Goal: Navigation & Orientation: Find specific page/section

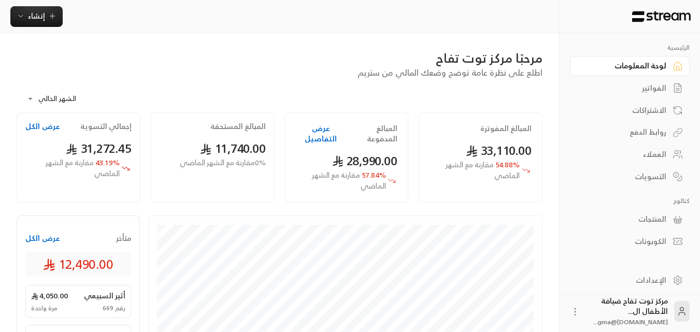
click at [666, 85] on div "الفواتير" at bounding box center [624, 88] width 83 height 10
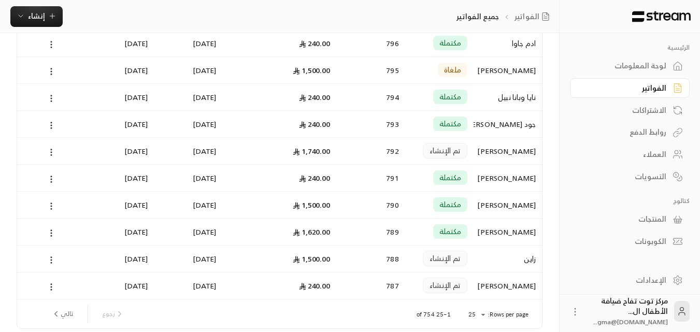
scroll to position [539, 0]
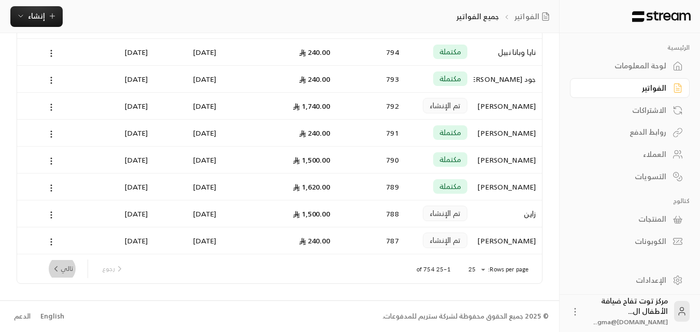
click at [67, 266] on button "تالي" at bounding box center [62, 269] width 30 height 18
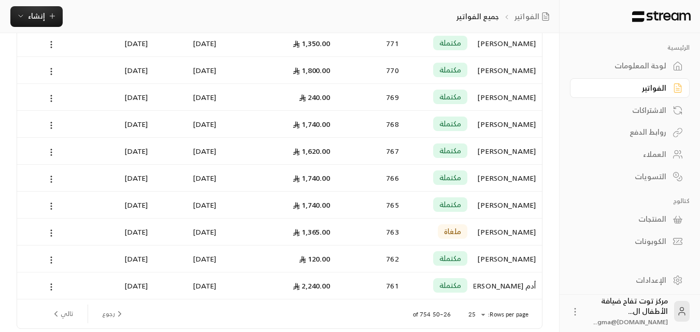
scroll to position [487, 0]
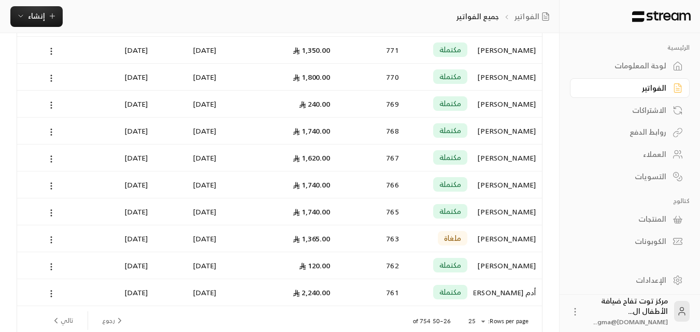
click at [67, 316] on button "تالي" at bounding box center [62, 321] width 30 height 18
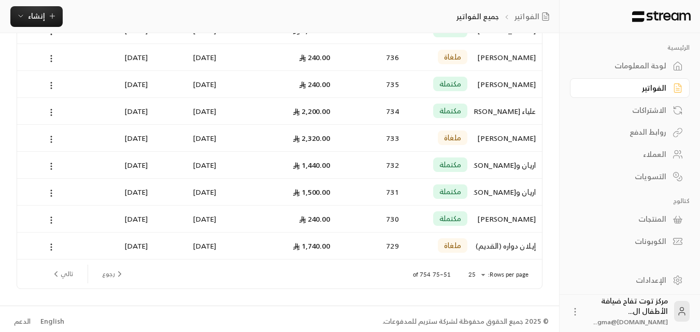
scroll to position [539, 0]
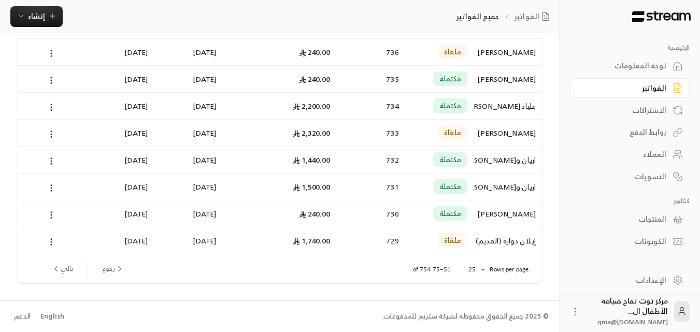
click at [72, 268] on button "تالي" at bounding box center [62, 269] width 30 height 18
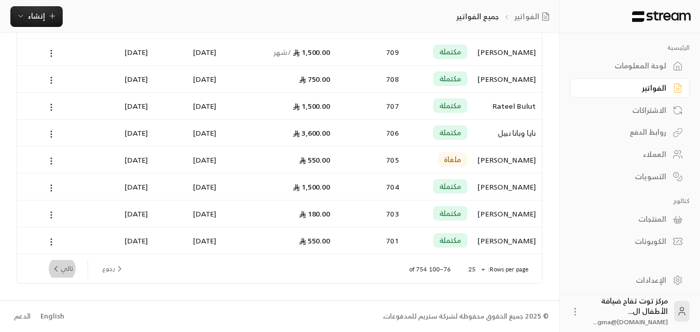
click at [66, 268] on button "تالي" at bounding box center [62, 269] width 30 height 18
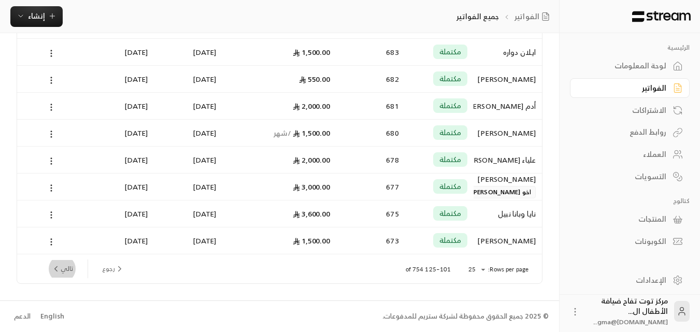
click at [66, 268] on button "تالي" at bounding box center [62, 269] width 30 height 18
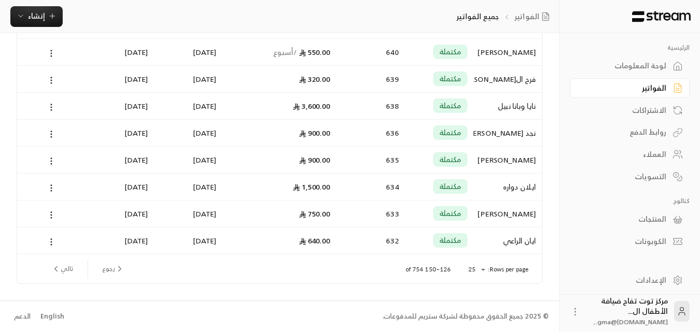
click at [68, 271] on button "تالي" at bounding box center [62, 269] width 30 height 18
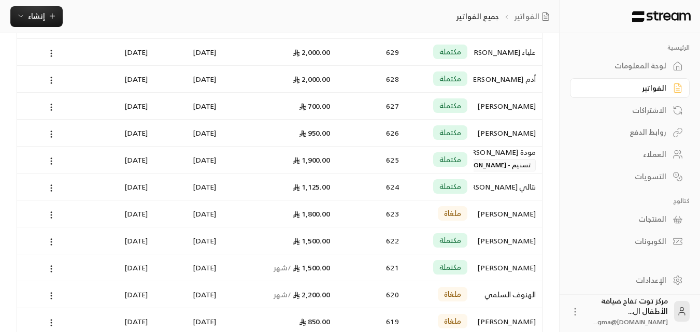
scroll to position [73, 0]
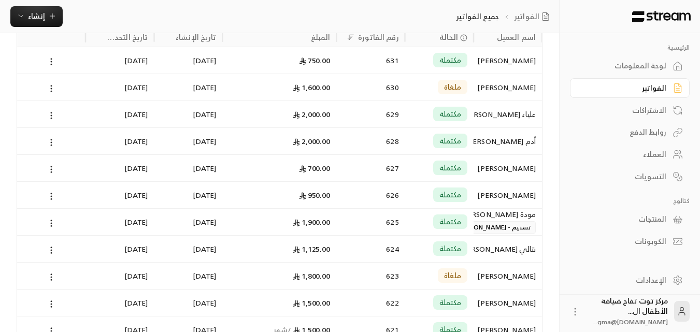
click at [641, 89] on div "الفواتير" at bounding box center [624, 88] width 83 height 10
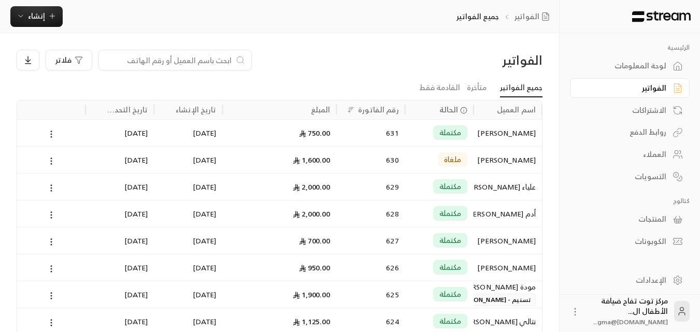
click at [652, 91] on div "الفواتير" at bounding box center [624, 88] width 83 height 10
click at [650, 85] on div "الفواتير" at bounding box center [624, 88] width 83 height 10
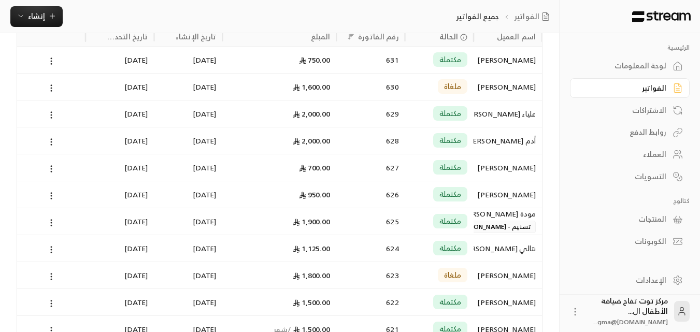
scroll to position [73, 0]
click at [532, 20] on link "الفواتير" at bounding box center [533, 16] width 39 height 10
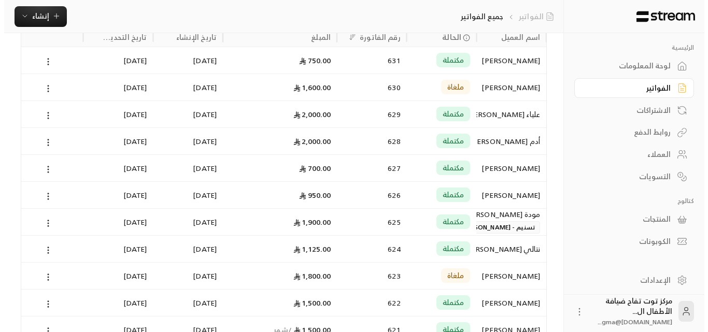
scroll to position [0, 0]
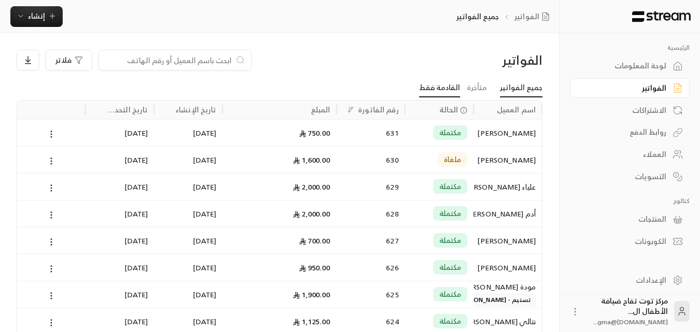
click at [452, 82] on link "القادمة فقط" at bounding box center [439, 88] width 41 height 19
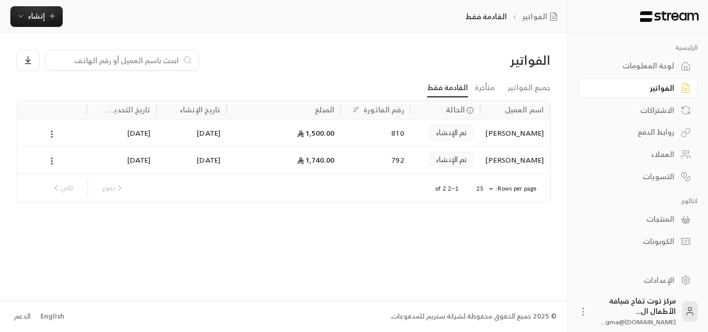
click at [651, 89] on div "الفواتير" at bounding box center [632, 88] width 83 height 10
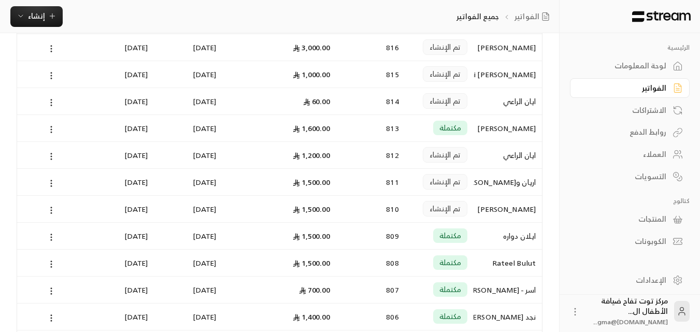
scroll to position [104, 0]
